Goal: Browse casually

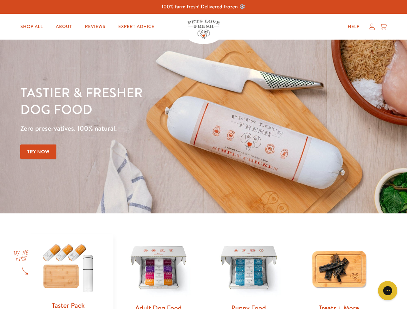
click at [203, 155] on div "Tastier & fresher dog food Zero preservatives. 100% natural. Try Now" at bounding box center [142, 126] width 244 height 85
click at [387, 291] on icon "Gorgias live chat" at bounding box center [387, 291] width 6 height 6
